Goal: Find specific page/section: Find specific page/section

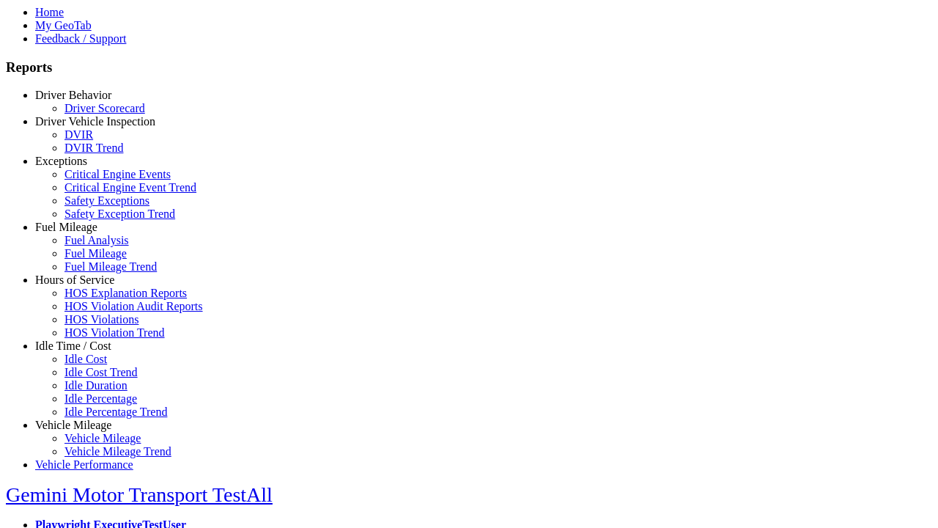
click at [84, 352] on link "Idle Time / Cost" at bounding box center [73, 345] width 76 height 12
click at [95, 365] on link "Idle Cost" at bounding box center [85, 358] width 42 height 12
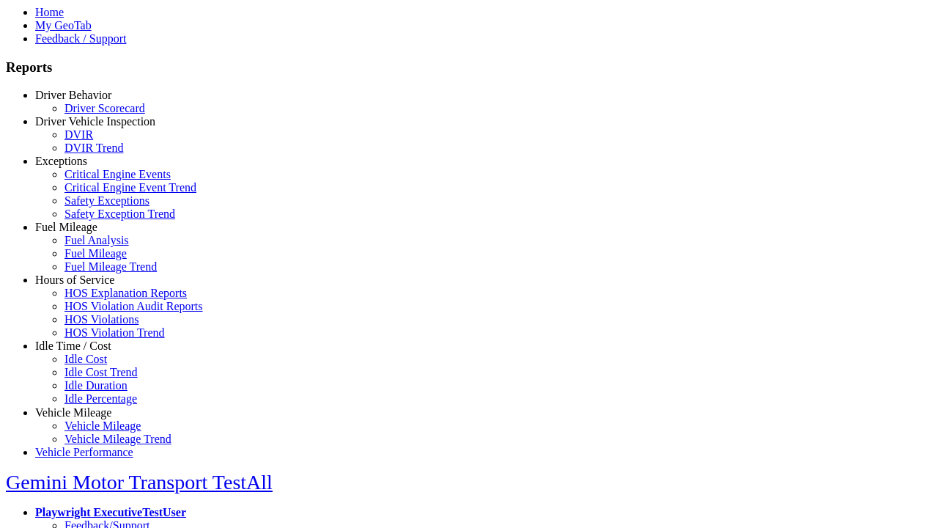
scroll to position [6, 0]
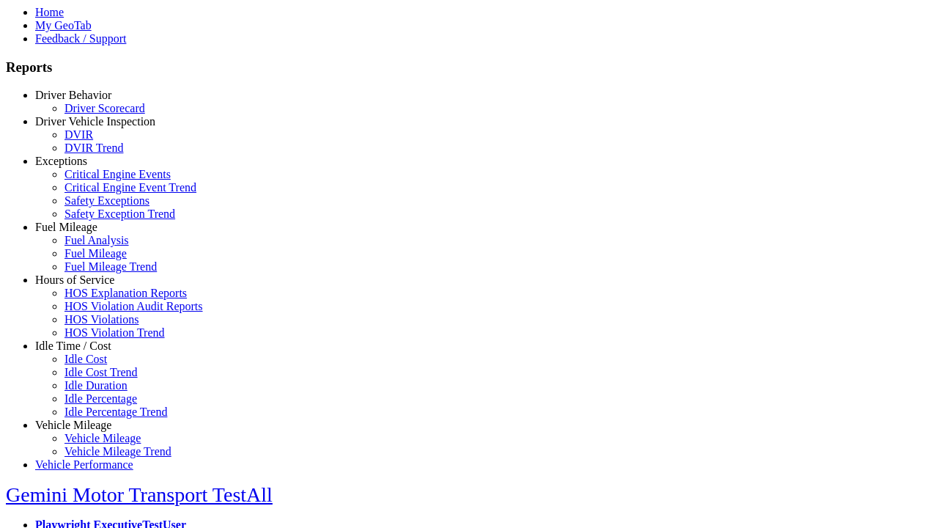
select select
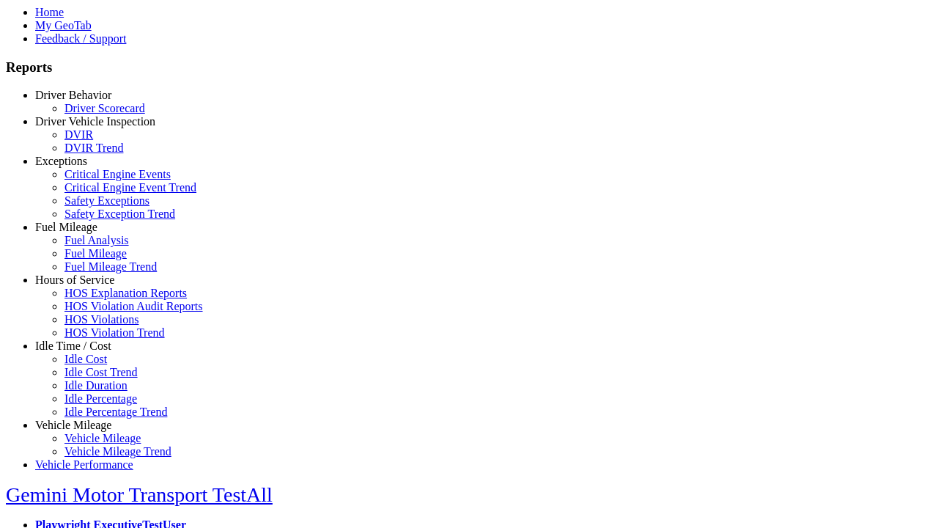
select select
